Goal: Find specific page/section: Find specific page/section

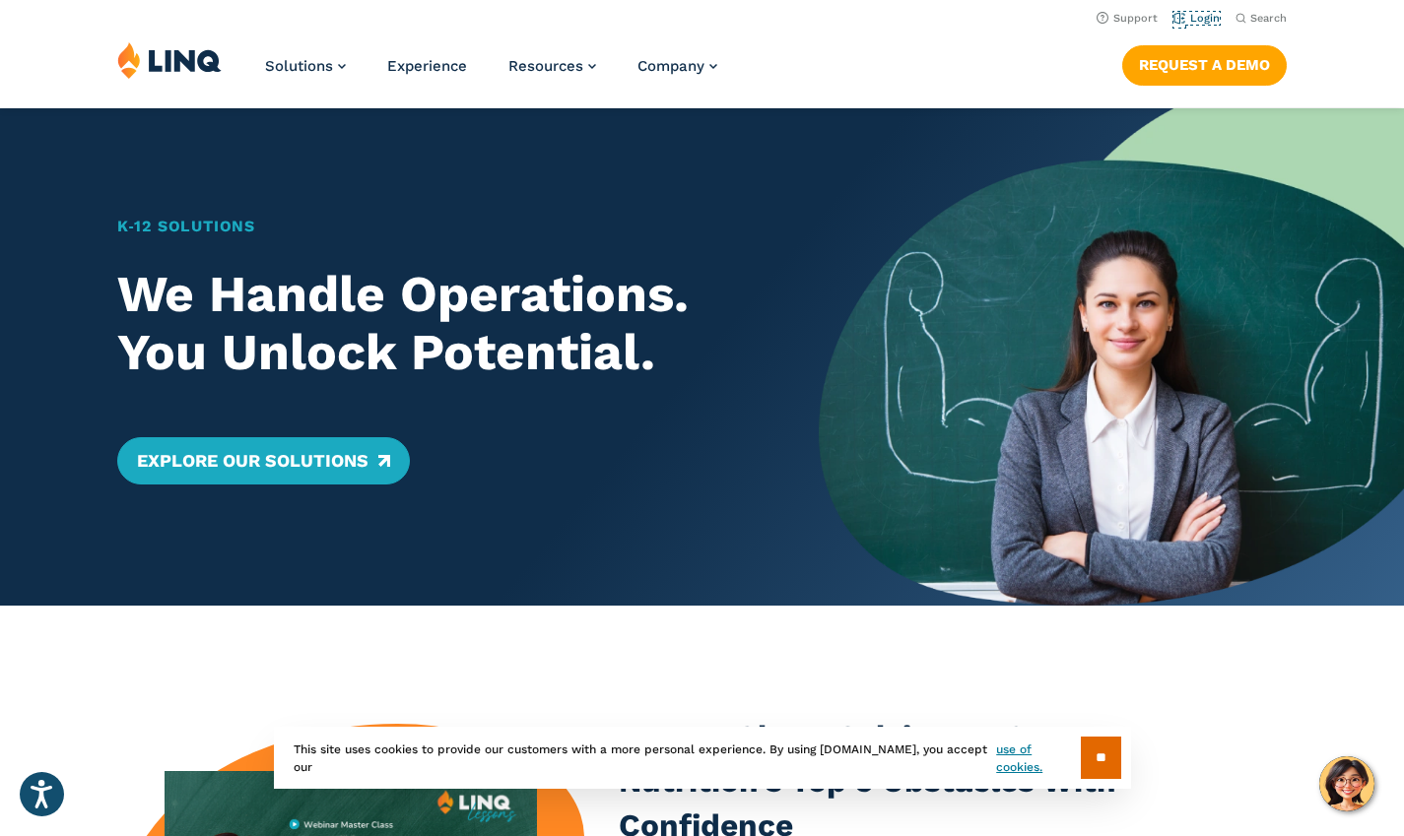
click at [1200, 22] on link "Login" at bounding box center [1196, 18] width 46 height 13
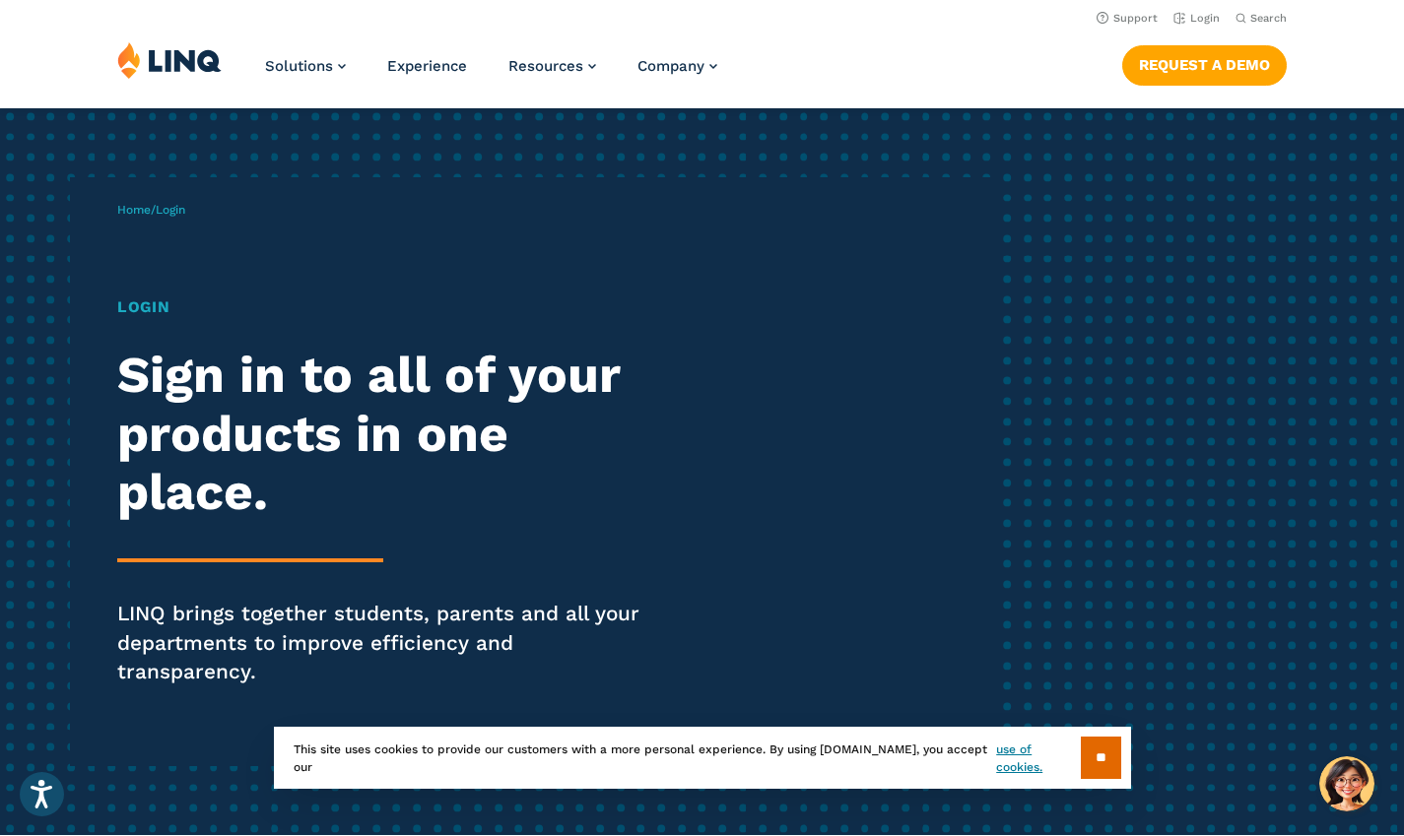
click at [1088, 752] on input "**" at bounding box center [1101, 758] width 40 height 42
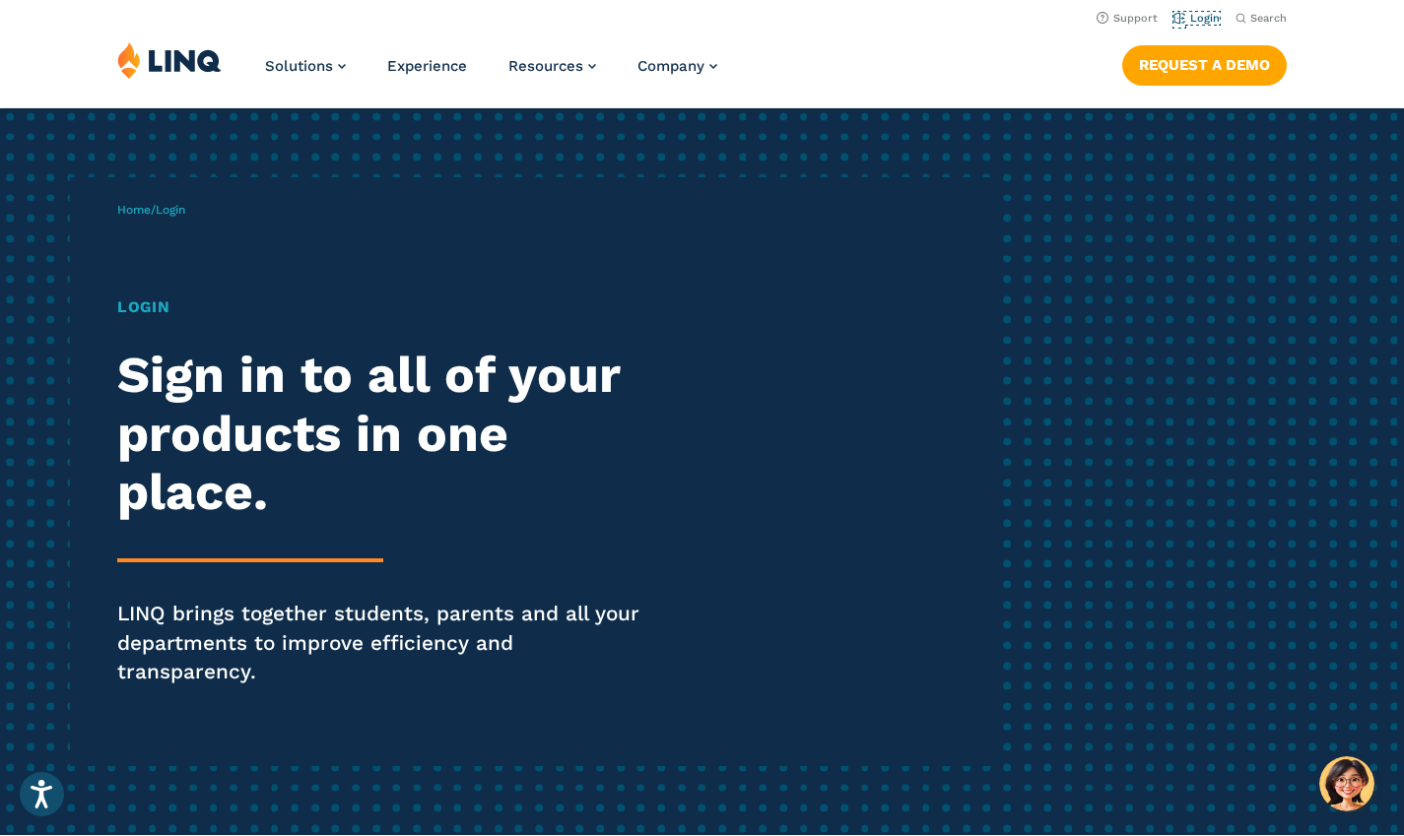
click at [1209, 22] on link "Login" at bounding box center [1196, 18] width 46 height 13
click at [1010, 383] on div "Home / Login Login Sign in to all of your products in one place. LINQ brings to…" at bounding box center [702, 471] width 1404 height 727
click at [1206, 14] on link "Login" at bounding box center [1196, 18] width 46 height 13
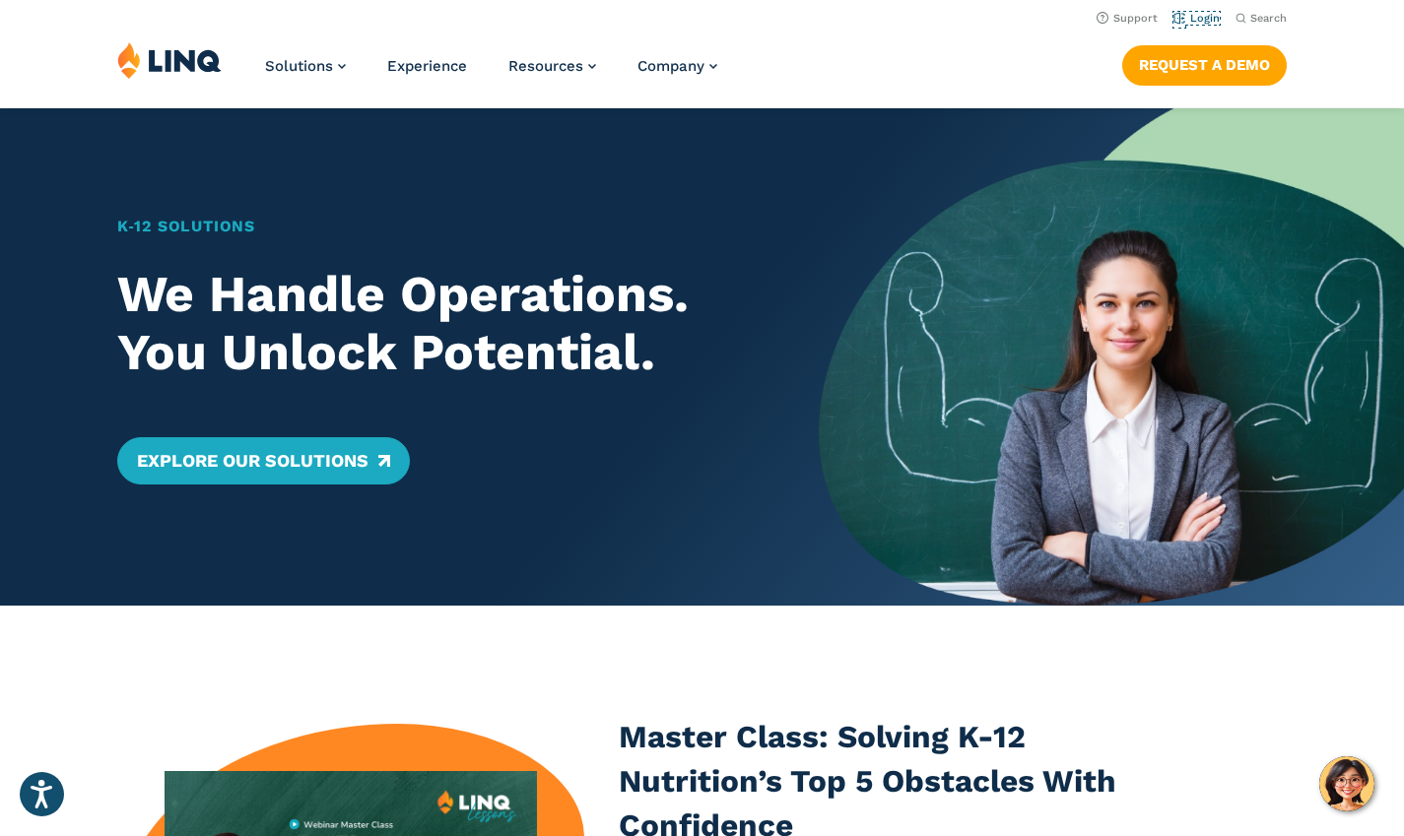
click at [1207, 13] on link "Login" at bounding box center [1196, 18] width 46 height 13
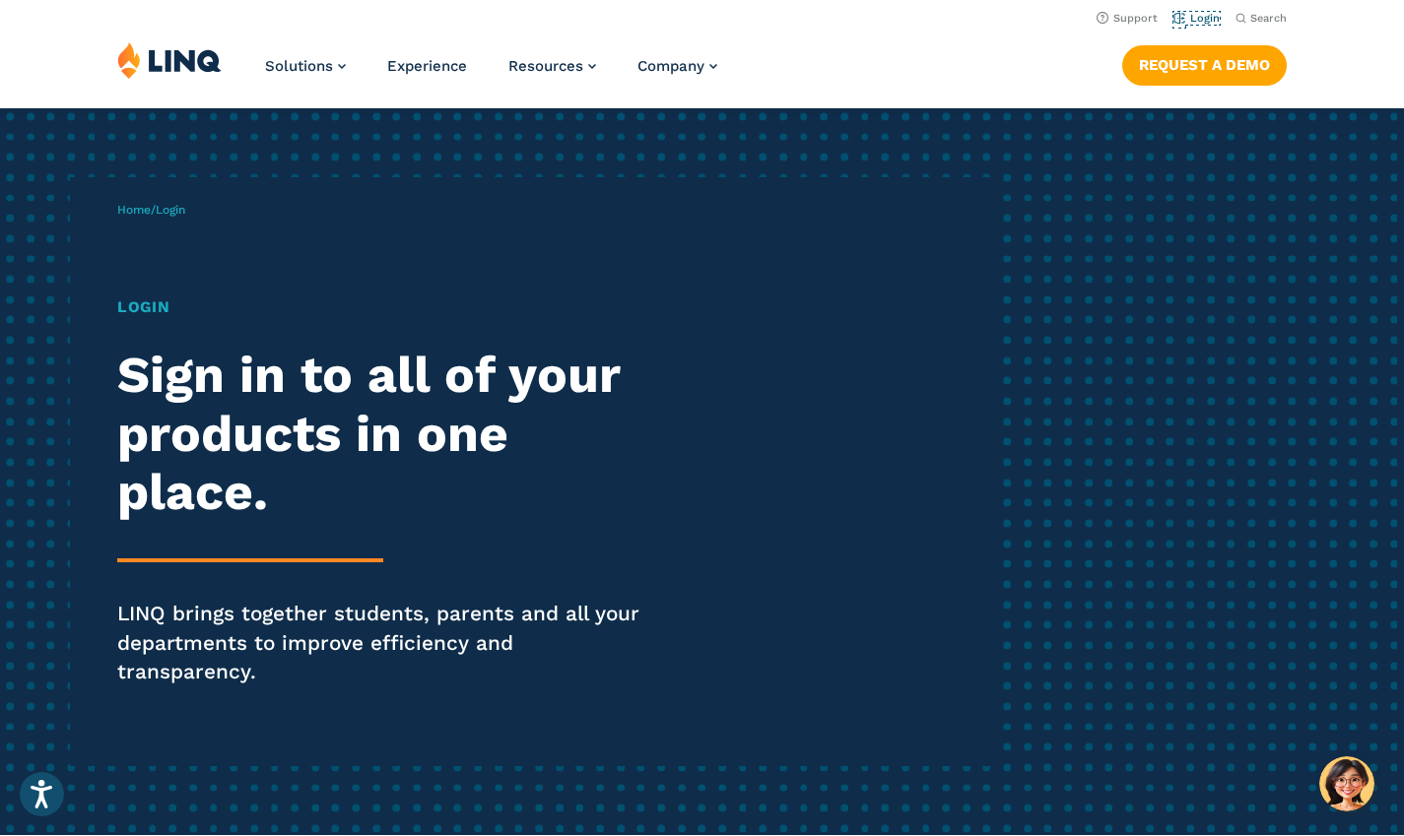
click at [1200, 14] on link "Login" at bounding box center [1196, 18] width 46 height 13
click at [136, 310] on h1 "Login" at bounding box center [387, 308] width 541 height 24
click at [175, 207] on span "Login" at bounding box center [171, 210] width 30 height 14
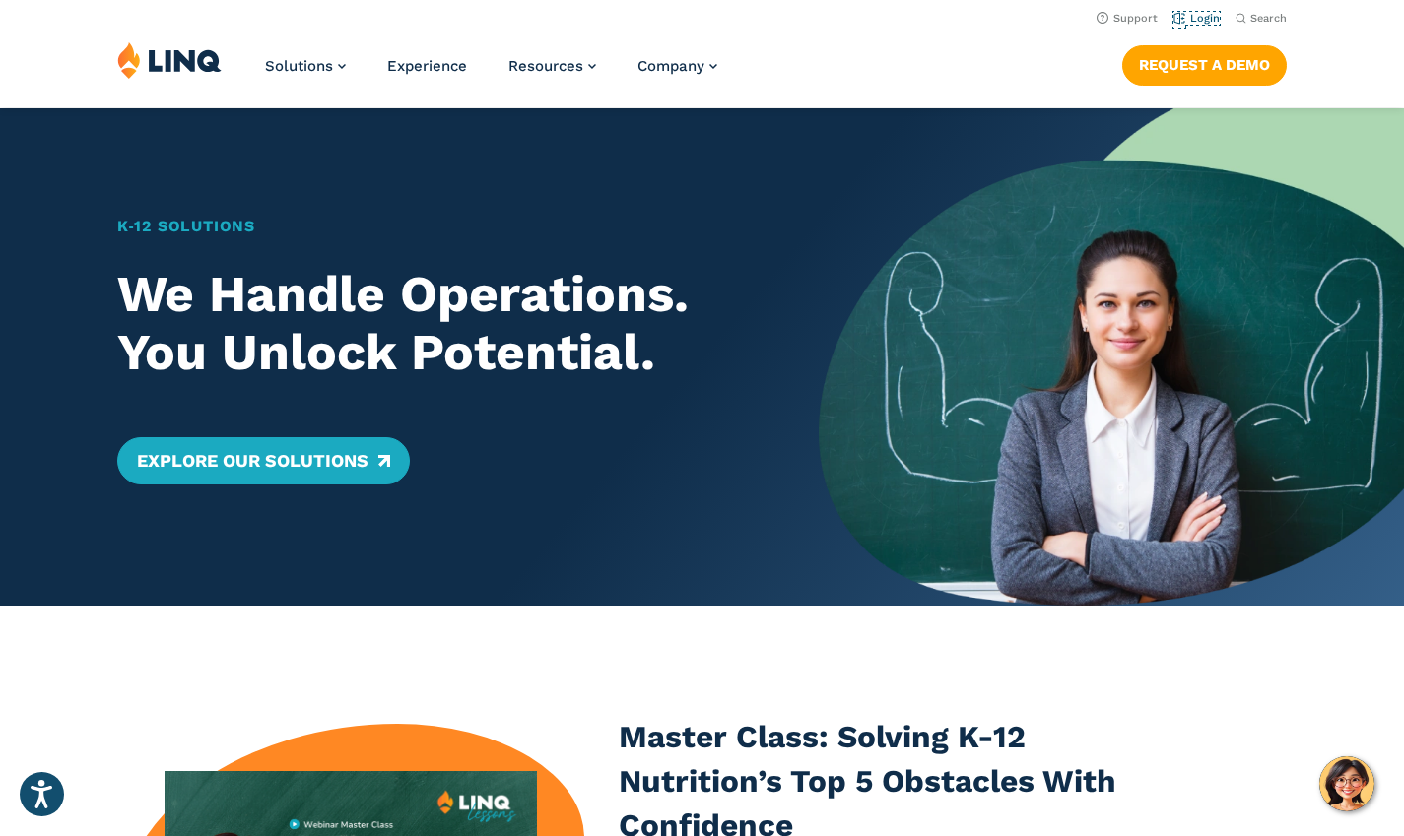
click at [1193, 20] on link "Login" at bounding box center [1196, 18] width 46 height 13
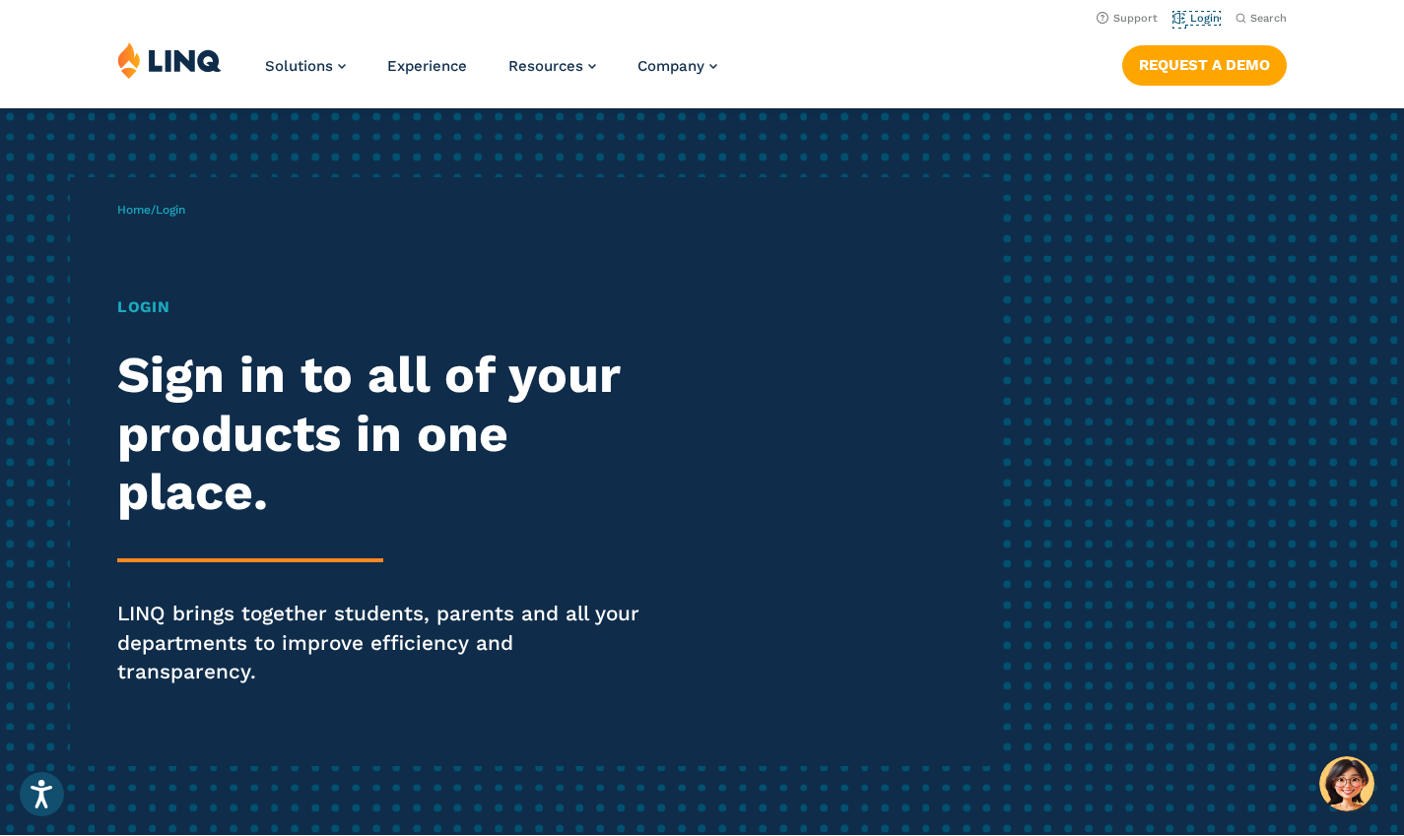
click at [1205, 17] on link "Login" at bounding box center [1196, 18] width 46 height 13
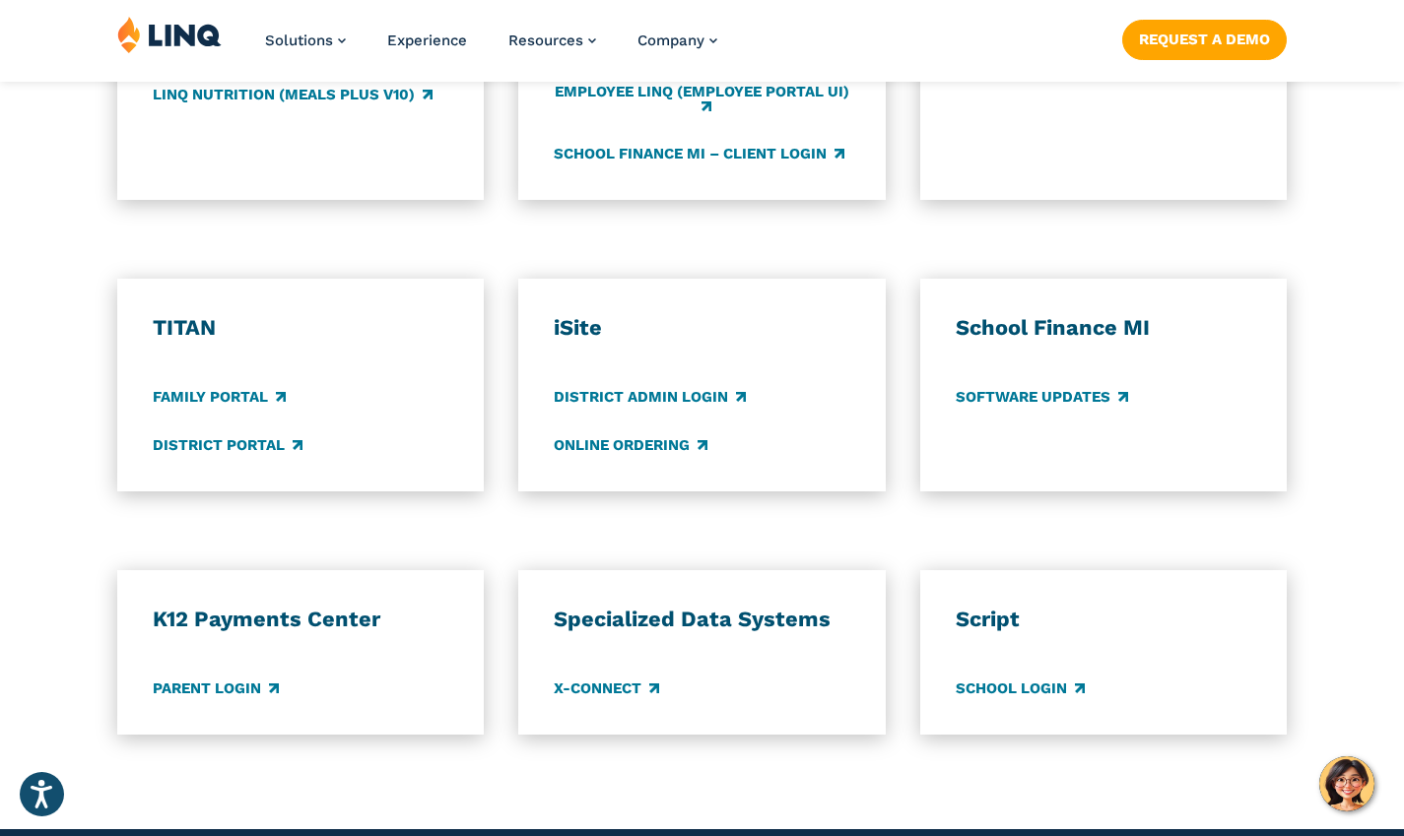
scroll to position [1395, 0]
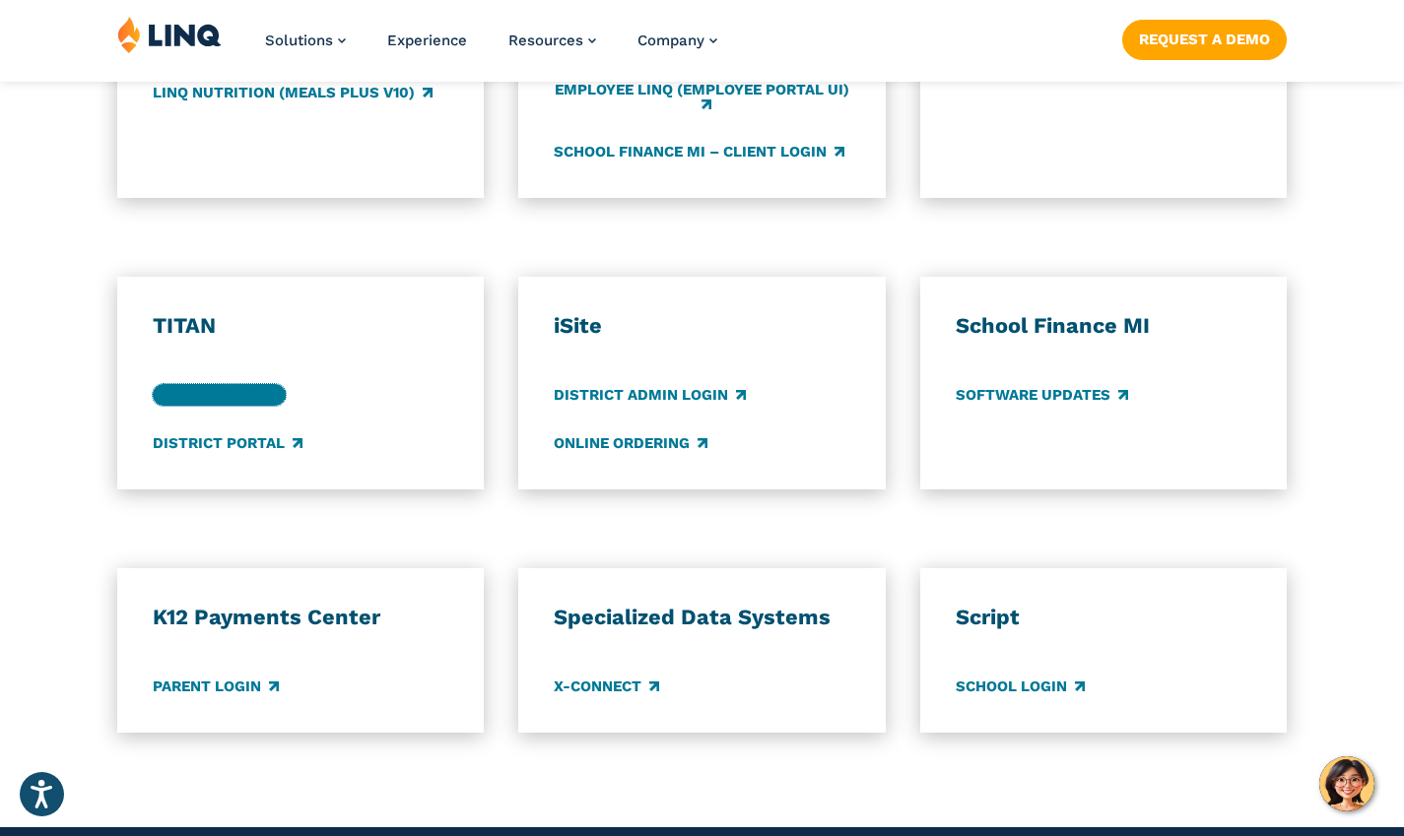
click at [222, 384] on link "Family Portal" at bounding box center [219, 395] width 133 height 22
